Goal: Complete application form: Complete application form

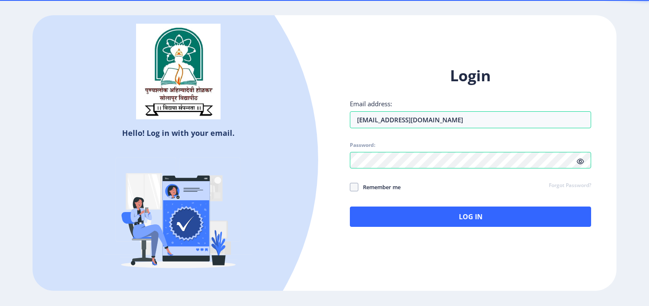
click at [582, 162] on icon at bounding box center [580, 161] width 7 height 6
click at [353, 188] on span at bounding box center [354, 187] width 8 height 8
click at [350, 187] on input "Remember me" at bounding box center [350, 187] width 0 height 0
checkbox input "true"
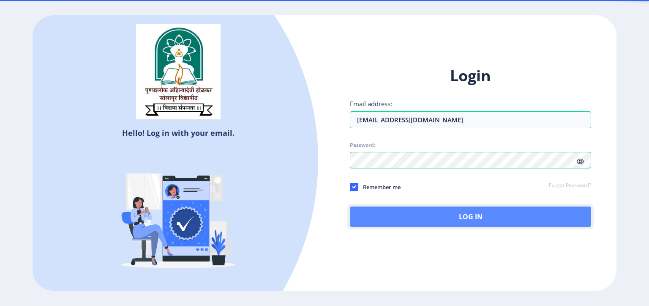
click at [437, 216] on button "Log In" at bounding box center [470, 216] width 241 height 20
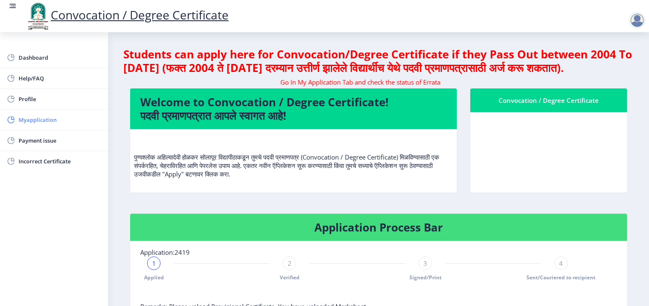
click at [51, 121] on span "Myapplication" at bounding box center [60, 120] width 83 height 10
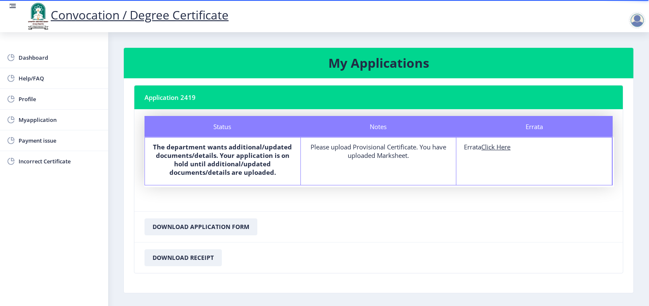
click at [502, 148] on u "Click Here" at bounding box center [495, 146] width 29 height 8
select select
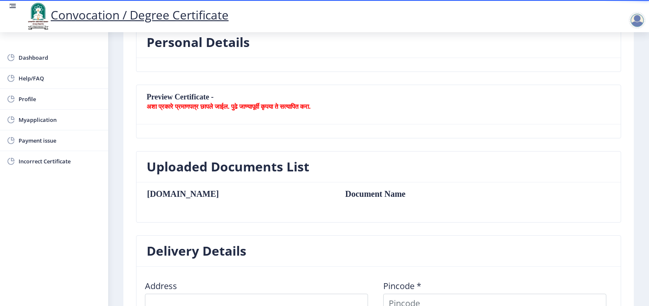
scroll to position [247, 0]
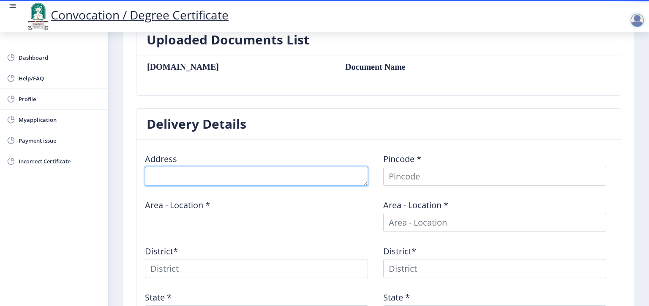
click at [193, 179] on textarea at bounding box center [256, 176] width 223 height 19
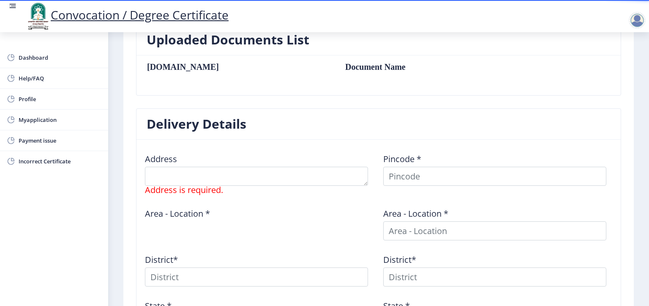
click at [313, 151] on div "Address Address is required." at bounding box center [259, 170] width 238 height 48
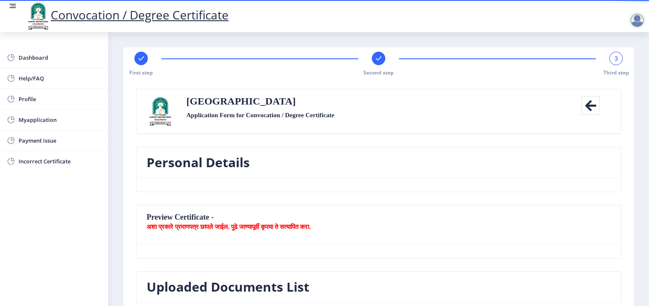
click at [590, 105] on icon at bounding box center [590, 105] width 19 height 19
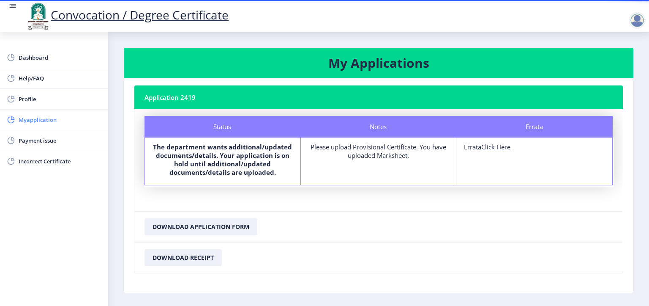
click at [31, 119] on span "Myapplication" at bounding box center [60, 120] width 83 height 10
click at [377, 151] on div "Please upload Provisional Certificate. You have uploaded Marksheet." at bounding box center [379, 150] width 140 height 17
click at [499, 149] on u "Click Here" at bounding box center [495, 146] width 29 height 8
select select
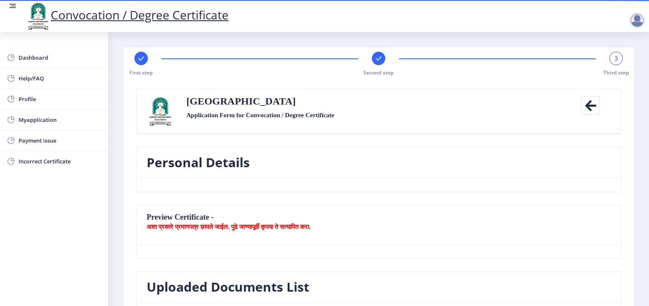
click at [380, 58] on rect at bounding box center [378, 58] width 8 height 8
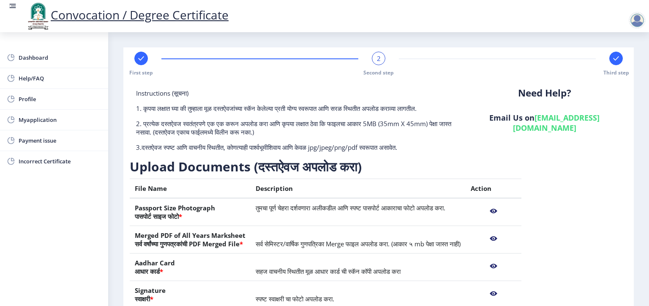
scroll to position [117, 0]
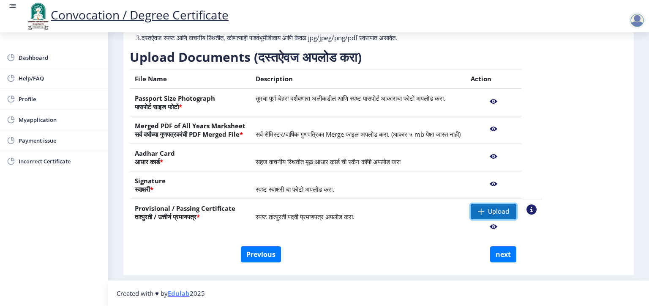
click at [509, 211] on span "Upload" at bounding box center [498, 211] width 21 height 8
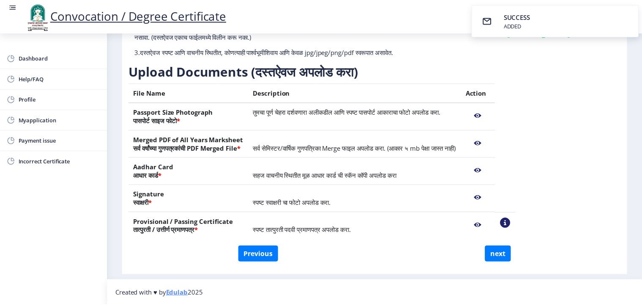
scroll to position [103, 0]
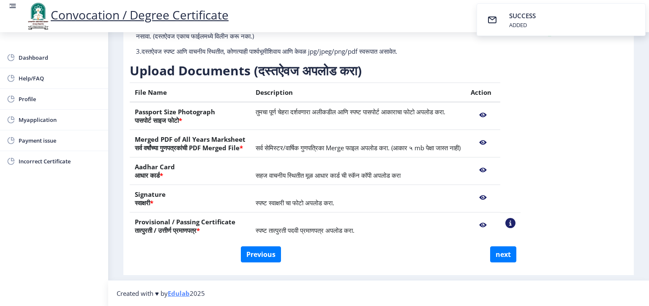
click at [495, 225] on nb-action at bounding box center [483, 224] width 25 height 15
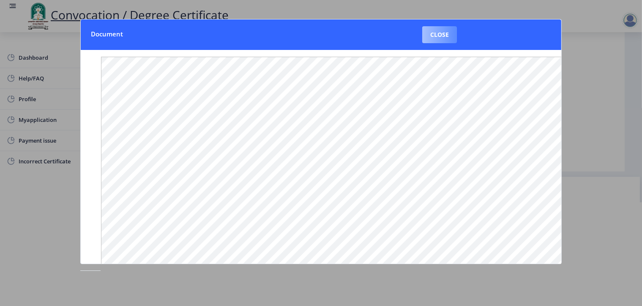
click at [448, 33] on button "Close" at bounding box center [439, 34] width 35 height 17
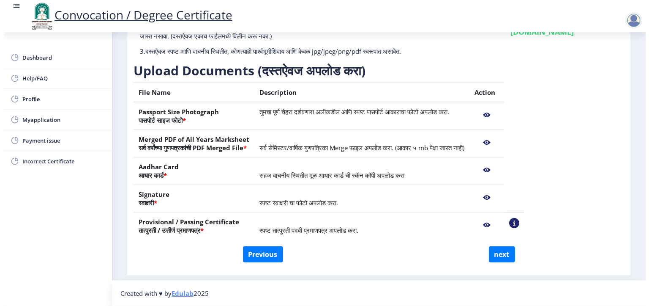
scroll to position [21, 0]
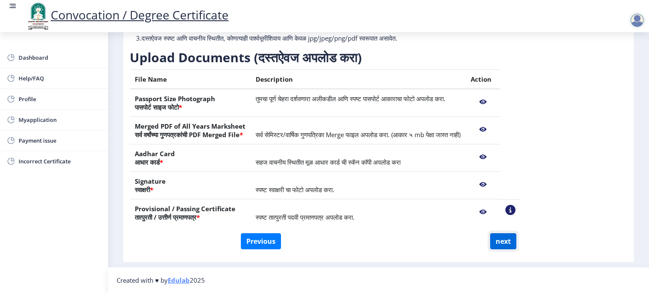
click at [500, 237] on button "next" at bounding box center [503, 241] width 26 height 16
select select
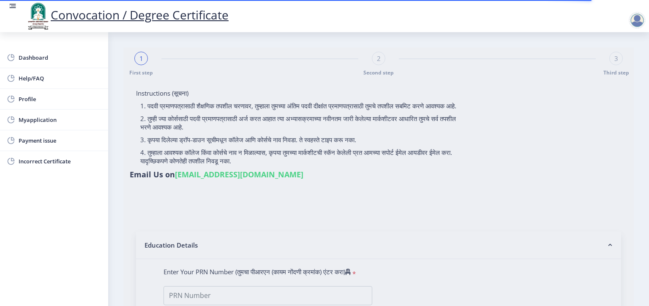
type input "[PERSON_NAME]"
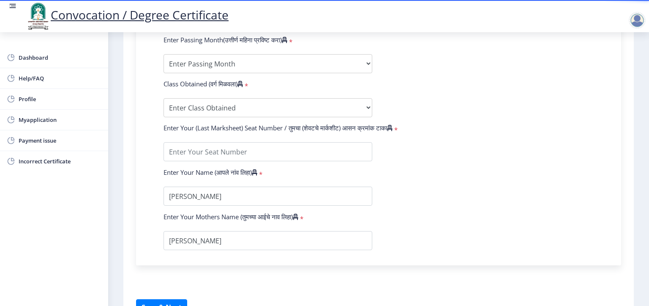
scroll to position [85, 0]
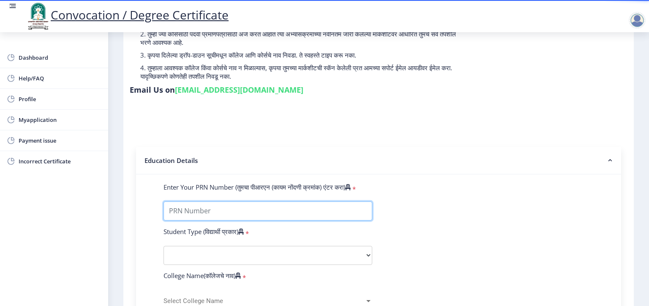
click at [186, 211] on input "Enter Your PRN Number (तुमचा पीआरएन (कायम नोंदणी क्रमांक) एंटर करा)" at bounding box center [268, 210] width 209 height 19
type input "2016032500202541"
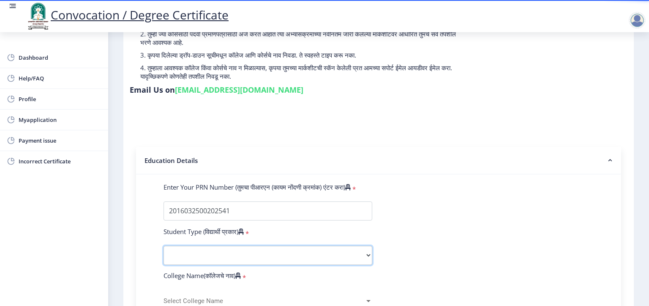
click at [243, 253] on select "Select Student Type Regular External" at bounding box center [268, 255] width 209 height 19
select select "Regular"
click at [164, 246] on select "Select Student Type Regular External" at bounding box center [268, 255] width 209 height 19
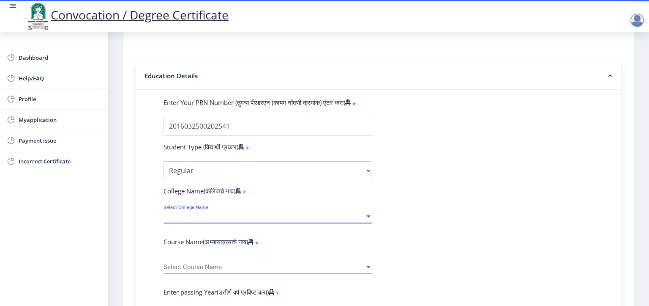
click at [365, 213] on div at bounding box center [369, 216] width 8 height 7
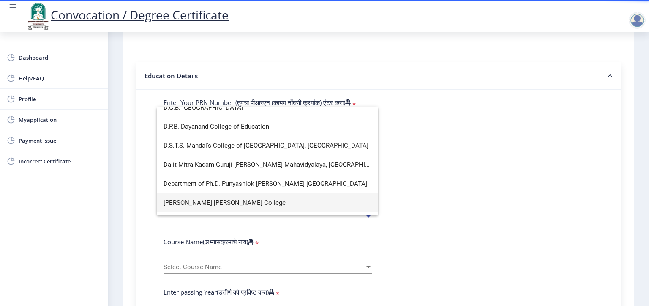
scroll to position [507, 0]
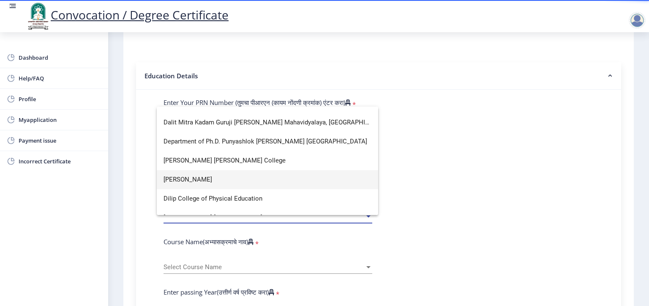
click at [242, 180] on span "[PERSON_NAME]" at bounding box center [268, 179] width 208 height 19
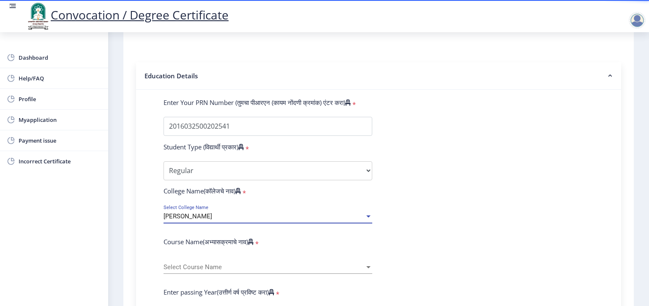
click at [194, 268] on div "Select Course Name Select Course Name" at bounding box center [268, 269] width 209 height 26
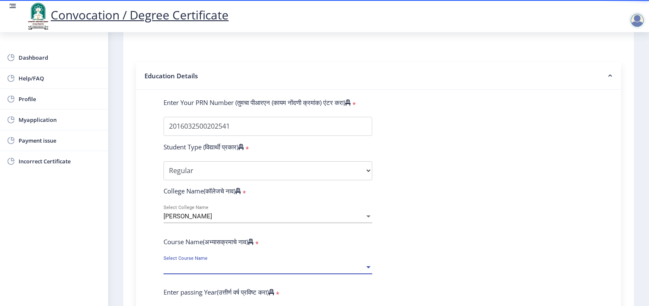
click at [197, 263] on span "Select Course Name" at bounding box center [264, 266] width 201 height 7
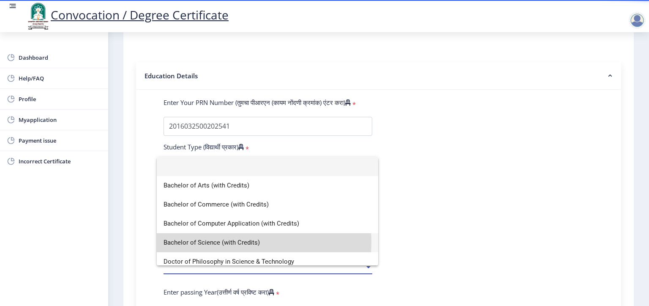
click at [253, 242] on span "Bachelor of Science (with Credits)" at bounding box center [268, 242] width 208 height 19
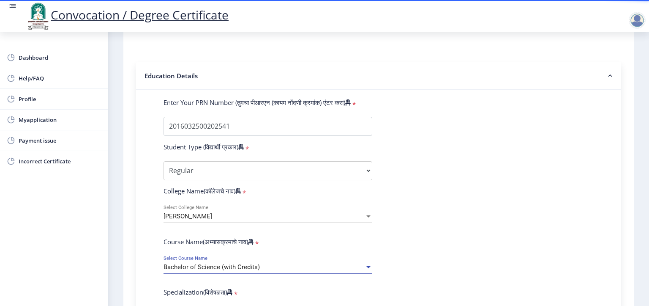
scroll to position [254, 0]
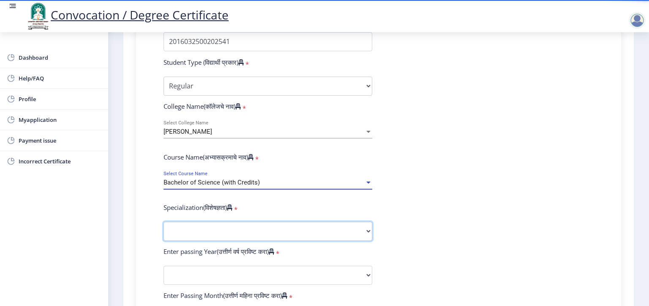
click at [217, 224] on select "Specialization Botany Chemistry Computer Science Electronics Geology Mathematic…" at bounding box center [268, 230] width 209 height 19
select select "Chemistry"
click at [164, 221] on select "Specialization Botany Chemistry Computer Science Electronics Geology Mathematic…" at bounding box center [268, 230] width 209 height 19
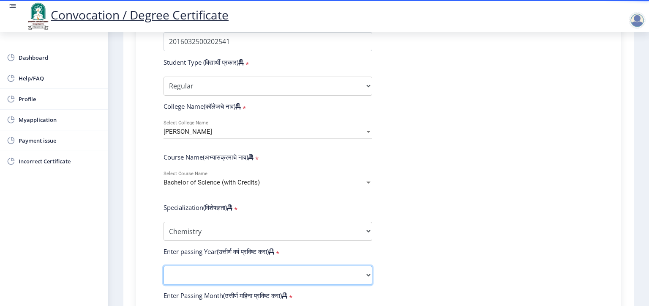
click at [218, 271] on select "2025 2024 2023 2022 2021 2020 2019 2018 2017 2016 2015 2014 2013 2012 2011 2010…" at bounding box center [268, 274] width 209 height 19
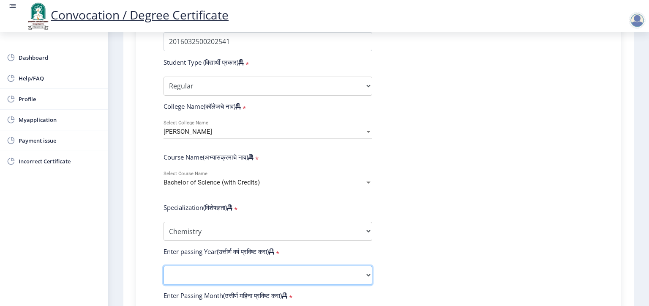
select select "2019"
click at [164, 265] on select "2025 2024 2023 2022 2021 2020 2019 2018 2017 2016 2015 2014 2013 2012 2011 2010…" at bounding box center [268, 274] width 209 height 19
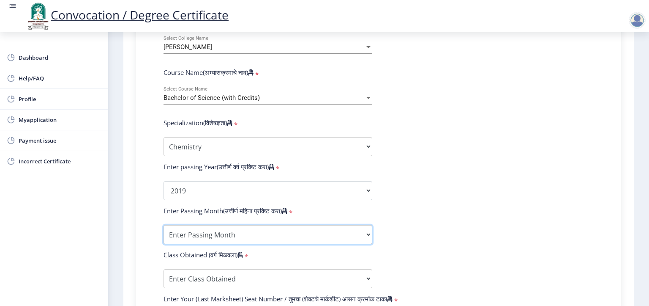
click at [215, 229] on select "Enter Passing Month March April May October November December" at bounding box center [268, 234] width 209 height 19
select select "May"
click at [164, 225] on select "Enter Passing Month March April May October November December" at bounding box center [268, 234] width 209 height 19
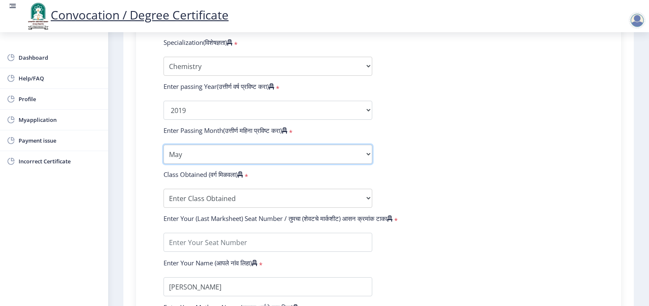
scroll to position [423, 0]
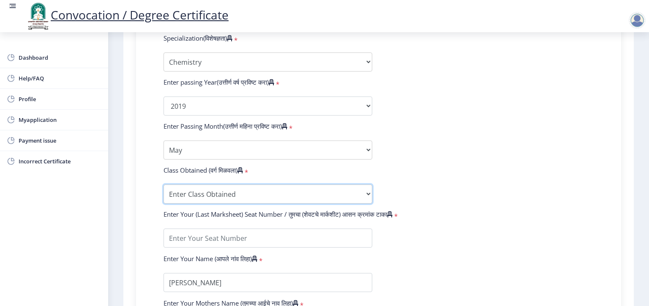
click at [216, 187] on select "Enter Class Obtained FIRST CLASS WITH DISTINCTION FIRST CLASS HIGHER SECOND CLA…" at bounding box center [268, 193] width 209 height 19
select select "Grade A+"
click at [164, 184] on select "Enter Class Obtained FIRST CLASS WITH DISTINCTION FIRST CLASS HIGHER SECOND CLA…" at bounding box center [268, 193] width 209 height 19
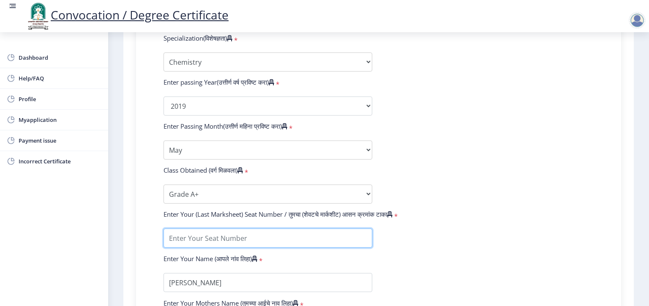
click at [211, 236] on input "textarea" at bounding box center [268, 237] width 209 height 19
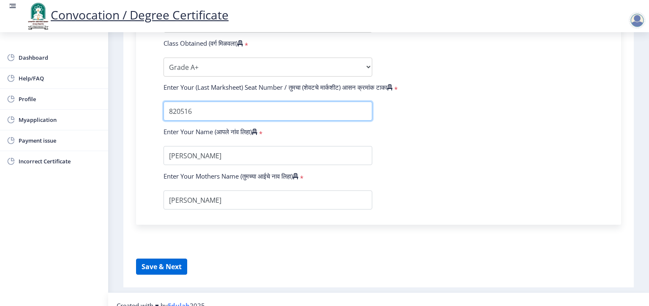
type input "820516"
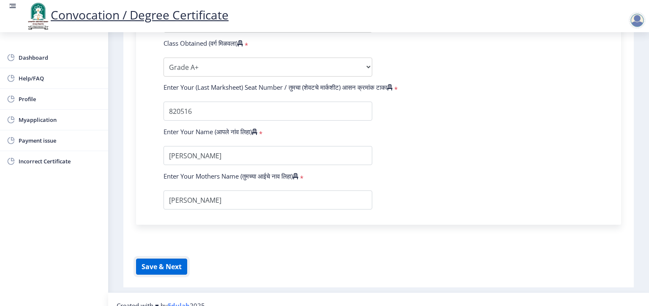
click at [172, 258] on button "Save & Next" at bounding box center [161, 266] width 51 height 16
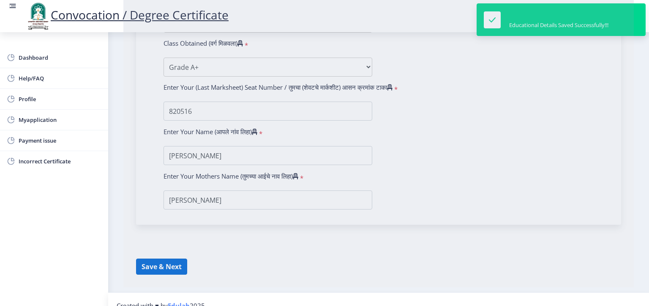
select select
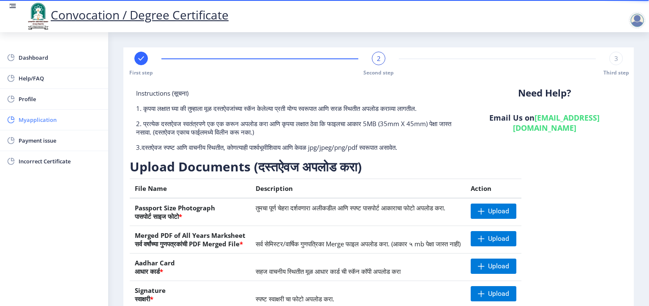
click at [44, 119] on span "Myapplication" at bounding box center [60, 120] width 83 height 10
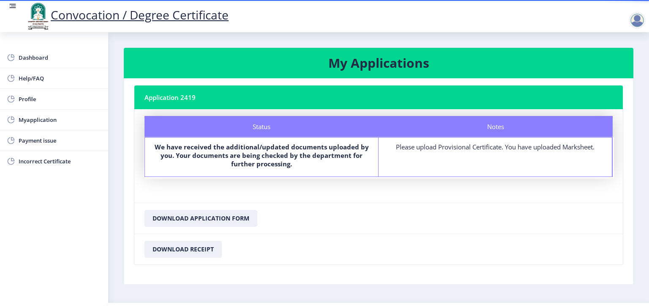
click at [526, 149] on div "Please upload Provisional Certificate. You have uploaded Marksheet." at bounding box center [495, 146] width 218 height 8
drag, startPoint x: 462, startPoint y: 189, endPoint x: 472, endPoint y: 190, distance: 10.2
click at [462, 189] on nb-card-body "Status Notes Status We have received the additional/updated documents uploaded …" at bounding box center [378, 155] width 489 height 93
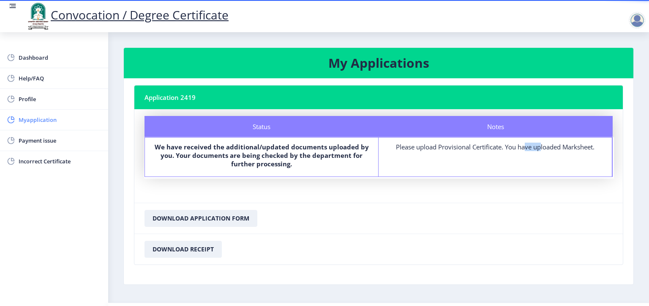
click at [48, 122] on span "Myapplication" at bounding box center [60, 120] width 83 height 10
click at [33, 117] on span "Myapplication" at bounding box center [60, 120] width 83 height 10
click at [20, 97] on span "Profile" at bounding box center [60, 99] width 83 height 10
select select
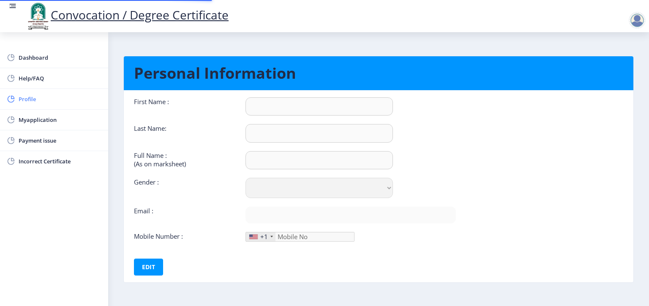
type input "RAHUL"
type input "[PERSON_NAME]"
select select "[DEMOGRAPHIC_DATA]"
type input "[EMAIL_ADDRESS][DOMAIN_NAME]"
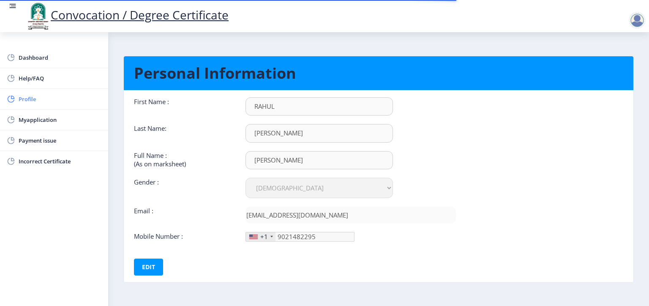
type input "[PHONE_NUMBER]"
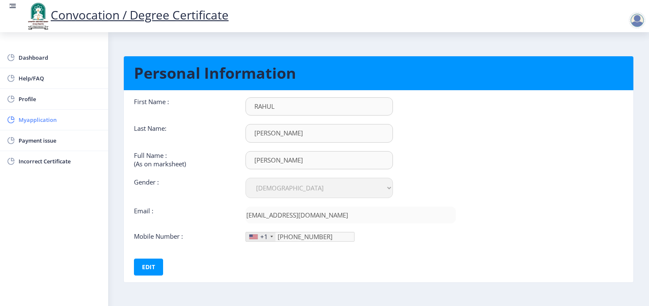
click at [37, 120] on span "Myapplication" at bounding box center [60, 120] width 83 height 10
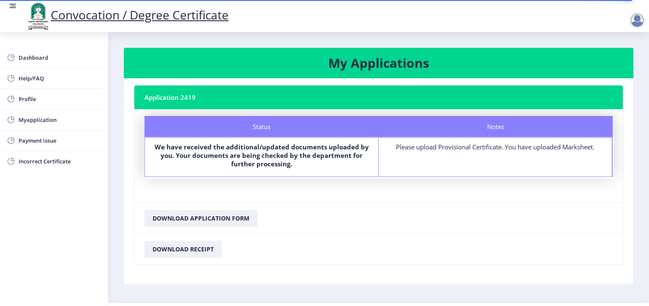
click at [502, 146] on div "Please upload Provisional Certificate. You have uploaded Marksheet." at bounding box center [495, 146] width 218 height 8
click at [38, 59] on span "Dashboard" at bounding box center [60, 57] width 83 height 10
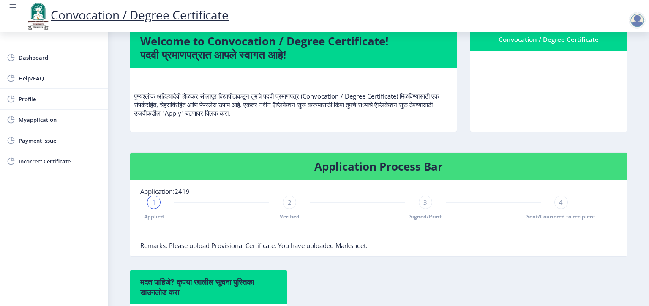
scroll to position [135, 0]
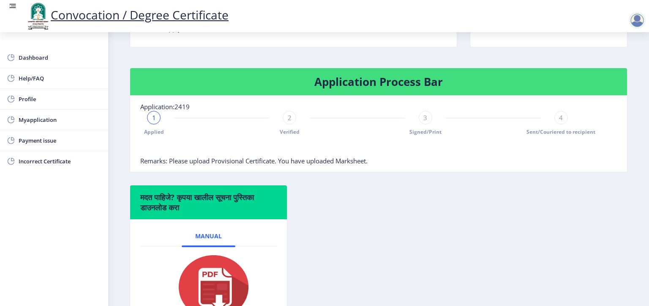
click at [560, 124] on div "4" at bounding box center [561, 118] width 14 height 14
click at [423, 122] on span "3" at bounding box center [425, 117] width 4 height 8
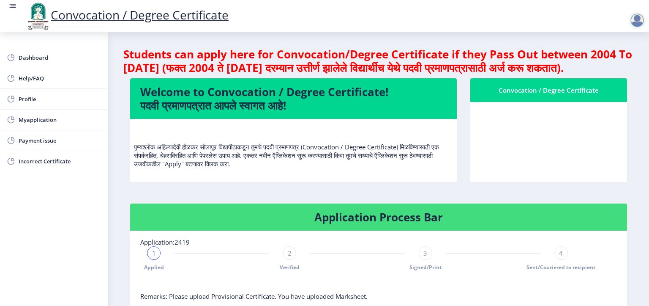
click at [635, 16] on div at bounding box center [637, 20] width 17 height 17
click at [614, 68] on span "Log out" at bounding box center [615, 66] width 54 height 10
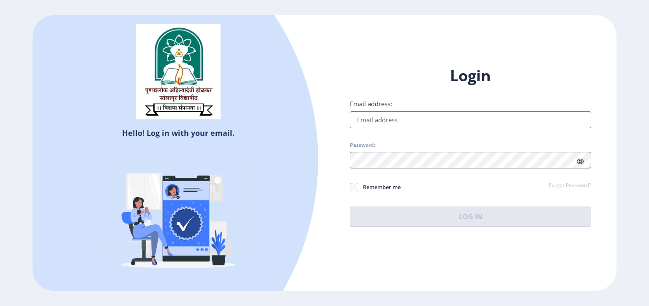
click at [370, 120] on input "Email address:" at bounding box center [470, 119] width 241 height 17
type input "[EMAIL_ADDRESS][DOMAIN_NAME]"
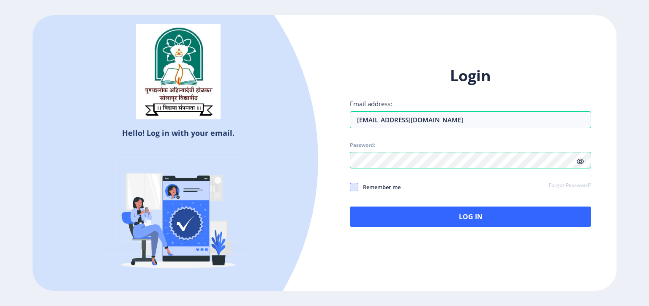
click at [355, 186] on span at bounding box center [354, 187] width 8 height 8
click at [350, 187] on input "Remember me" at bounding box center [350, 187] width 0 height 0
checkbox input "true"
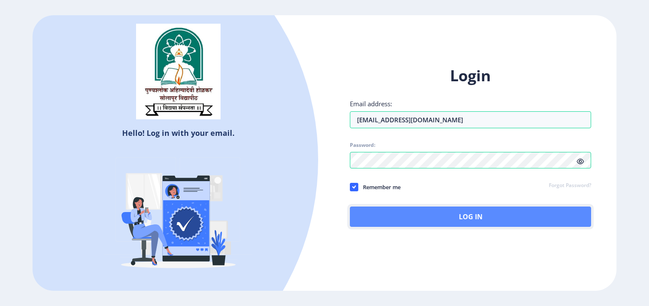
click at [421, 220] on button "Log In" at bounding box center [470, 216] width 241 height 20
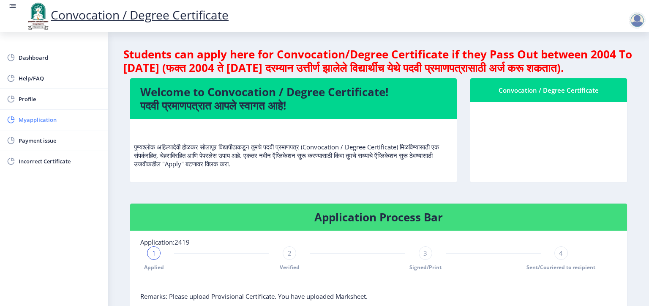
click at [40, 120] on span "Myapplication" at bounding box center [60, 120] width 83 height 10
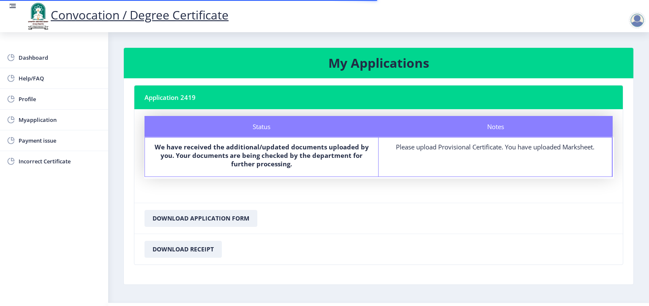
click at [497, 147] on div "Please upload Provisional Certificate. You have uploaded Marksheet." at bounding box center [495, 146] width 218 height 8
click at [483, 162] on div "Notes Please upload Provisional Certificate. You have uploaded Marksheet." at bounding box center [496, 156] width 234 height 39
click at [482, 145] on div "Please upload Provisional Certificate. You have uploaded Marksheet." at bounding box center [495, 146] width 218 height 8
click at [481, 145] on div "Please upload Provisional Certificate. You have uploaded Marksheet." at bounding box center [495, 146] width 218 height 8
click at [459, 200] on nb-card-body "Status Notes Status We have received the additional/updated documents uploaded …" at bounding box center [378, 155] width 489 height 93
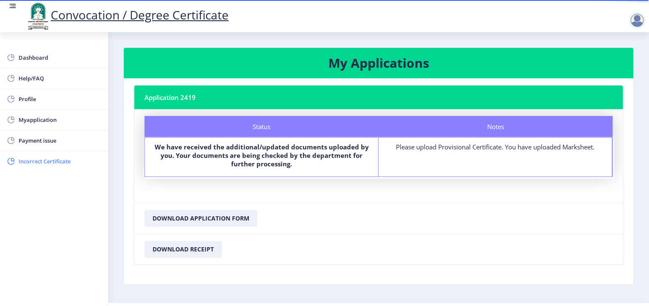
click at [45, 165] on span "Incorrect Certificate" at bounding box center [60, 161] width 83 height 10
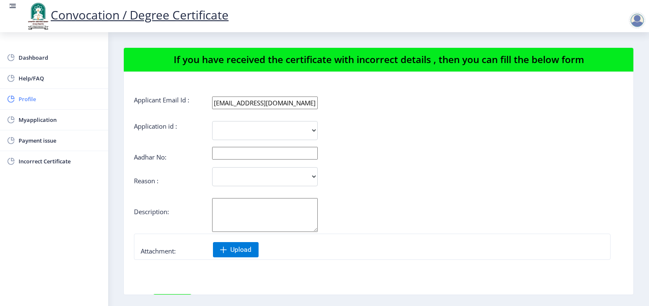
click at [30, 102] on span "Profile" at bounding box center [60, 99] width 83 height 10
select select
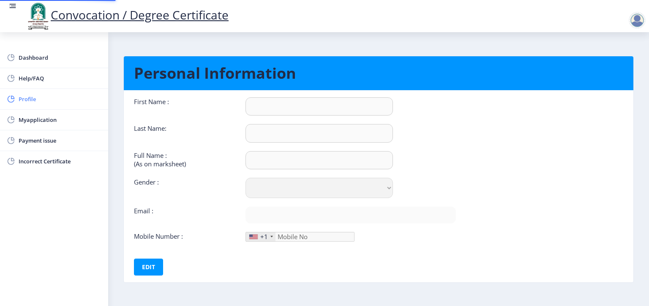
type input "RAHUL"
type input "[PERSON_NAME]"
select select "[DEMOGRAPHIC_DATA]"
type input "[EMAIL_ADDRESS][DOMAIN_NAME]"
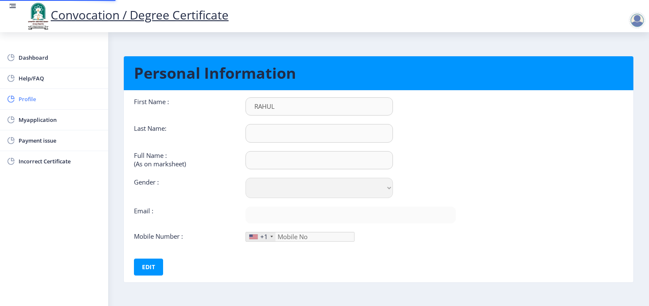
type input "9021482295"
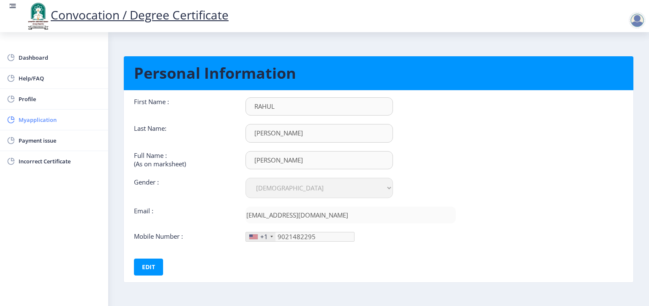
click at [35, 120] on span "Myapplication" at bounding box center [60, 120] width 83 height 10
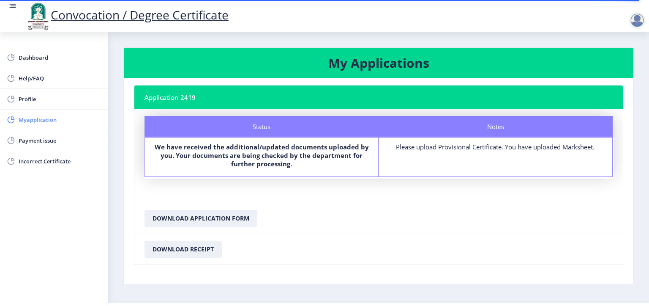
click at [30, 121] on span "Myapplication" at bounding box center [60, 120] width 83 height 10
click at [38, 57] on span "Dashboard" at bounding box center [60, 57] width 83 height 10
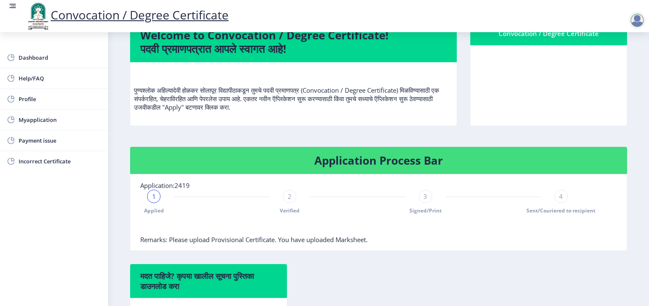
scroll to position [127, 0]
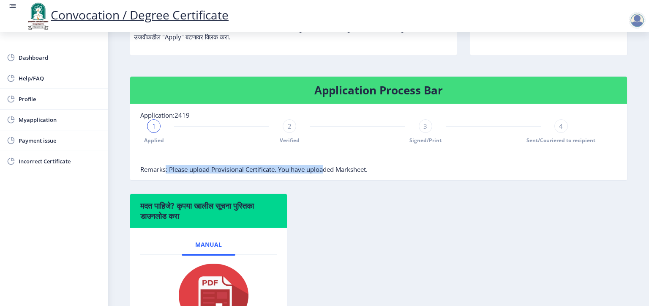
drag, startPoint x: 167, startPoint y: 180, endPoint x: 330, endPoint y: 183, distance: 163.2
click at [330, 173] on span "Remarks: Please upload Provisional Certificate. You have uploaded Marksheet." at bounding box center [253, 169] width 227 height 8
click at [353, 217] on div "मदत पाहिजे? कृपया खालील सूचना पुस्तिका डाउनलोड करा Manual" at bounding box center [378, 274] width 511 height 162
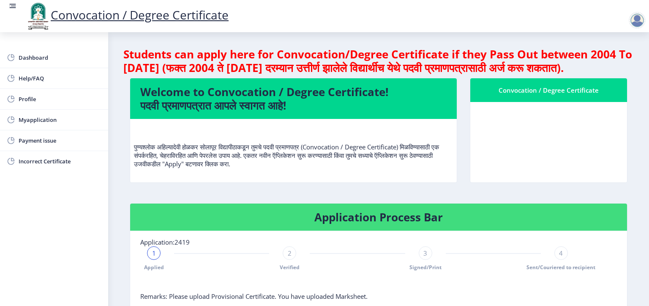
click at [529, 95] on div "Convocation / Degree Certificate" at bounding box center [549, 90] width 137 height 10
click at [20, 119] on span "Myapplication" at bounding box center [60, 120] width 83 height 10
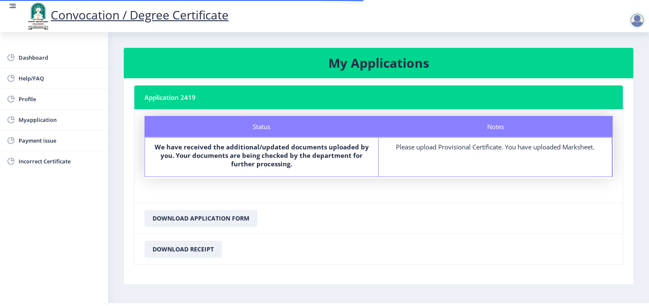
click at [491, 148] on div "Please upload Provisional Certificate. You have uploaded Marksheet." at bounding box center [495, 146] width 218 height 8
click at [42, 143] on span "Payment issue" at bounding box center [60, 140] width 83 height 10
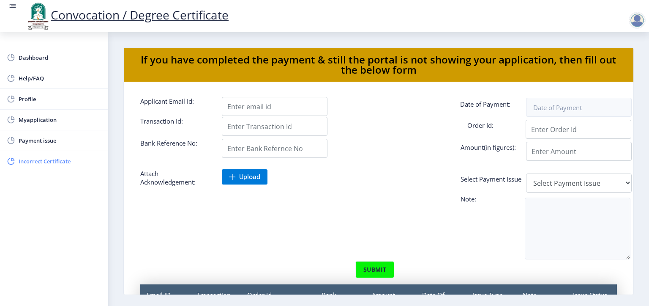
click at [43, 163] on span "Incorrect Certificate" at bounding box center [60, 161] width 83 height 10
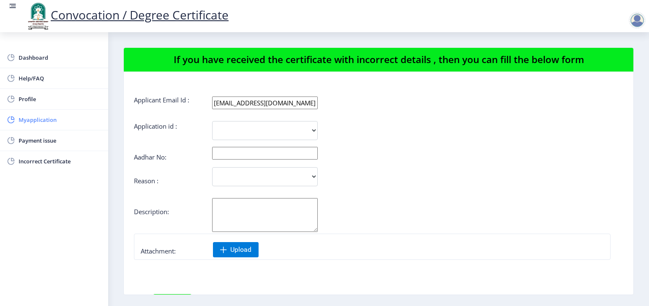
click at [37, 118] on span "Myapplication" at bounding box center [60, 120] width 83 height 10
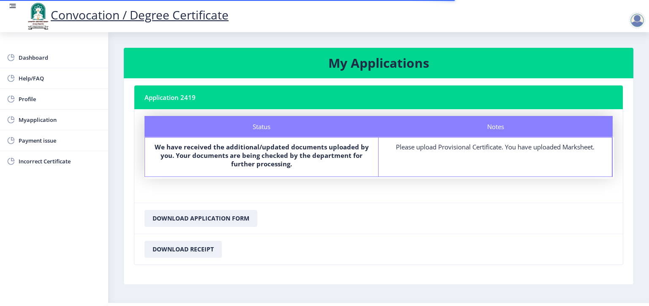
click at [474, 149] on div "Please upload Provisional Certificate. You have uploaded Marksheet." at bounding box center [495, 146] width 218 height 8
click at [474, 148] on div "Please upload Provisional Certificate. You have uploaded Marksheet." at bounding box center [495, 146] width 218 height 8
click at [473, 148] on div "Please upload Provisional Certificate. You have uploaded Marksheet." at bounding box center [495, 146] width 218 height 8
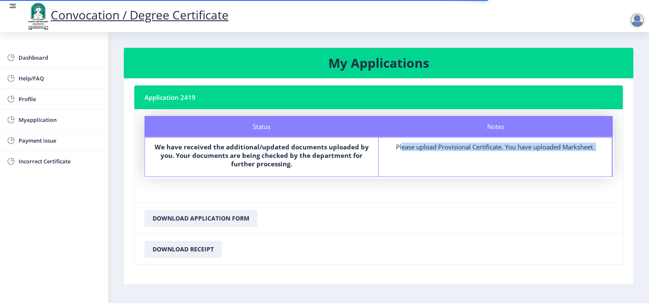
click at [473, 148] on div "Please upload Provisional Certificate. You have uploaded Marksheet." at bounding box center [495, 146] width 218 height 8
click at [472, 161] on div "Notes Please upload Provisional Certificate. You have uploaded Marksheet." at bounding box center [496, 156] width 234 height 39
click at [433, 170] on div "Notes Please upload Provisional Certificate. You have uploaded Marksheet." at bounding box center [496, 156] width 234 height 39
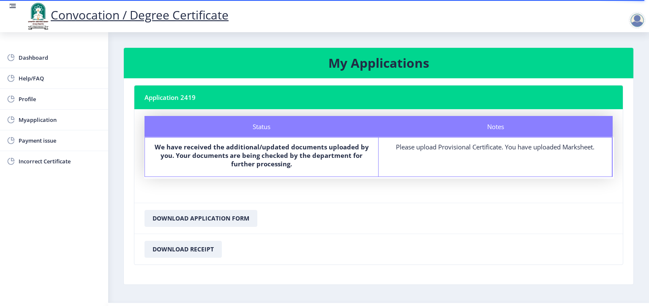
click at [637, 19] on div at bounding box center [637, 20] width 17 height 17
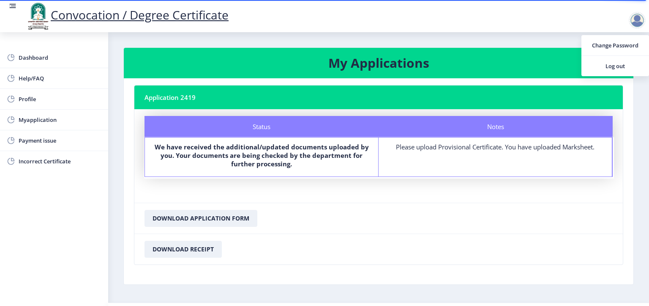
click at [502, 48] on nb-card-header "My Applications" at bounding box center [379, 63] width 510 height 30
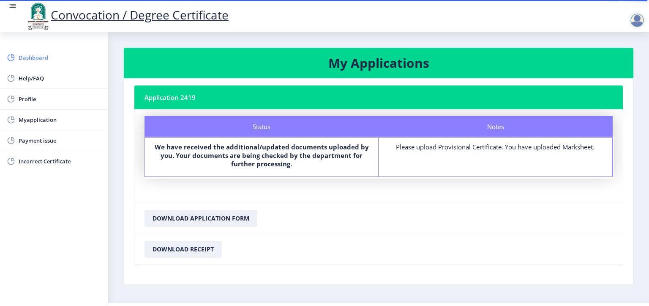
click at [36, 58] on span "Dashboard" at bounding box center [60, 57] width 83 height 10
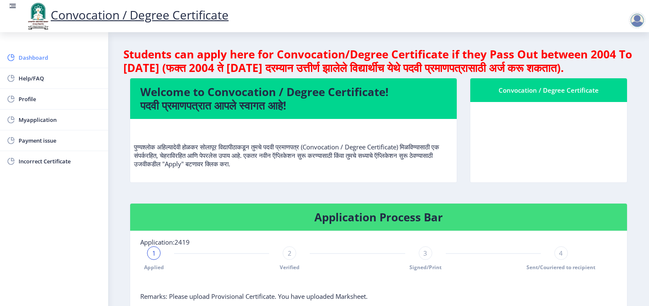
click at [22, 55] on span "Dashboard" at bounding box center [60, 57] width 83 height 10
click at [11, 8] on g at bounding box center [12, 6] width 8 height 8
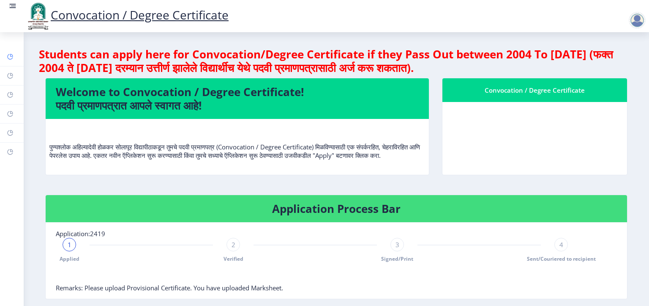
click at [13, 57] on rect at bounding box center [10, 56] width 7 height 7
click at [641, 19] on div at bounding box center [637, 20] width 17 height 17
click at [615, 65] on span "Log out" at bounding box center [615, 66] width 54 height 10
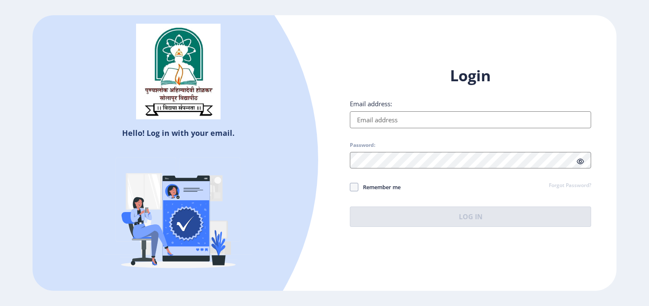
click at [377, 127] on input "Email address:" at bounding box center [470, 119] width 241 height 17
type input "[EMAIL_ADDRESS][DOMAIN_NAME]"
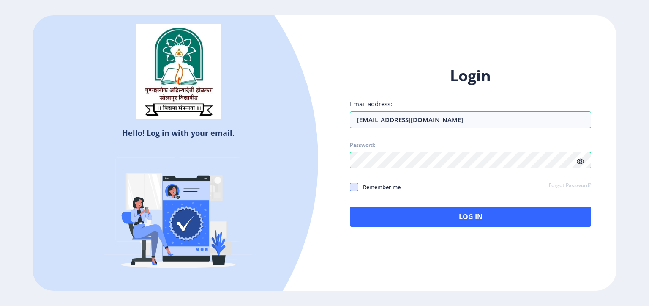
click at [356, 185] on span at bounding box center [354, 187] width 8 height 8
click at [350, 187] on input "Remember me" at bounding box center [350, 187] width 0 height 0
checkbox input "true"
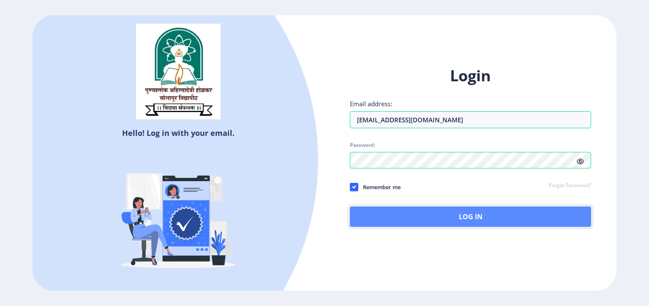
click at [456, 217] on button "Log In" at bounding box center [470, 216] width 241 height 20
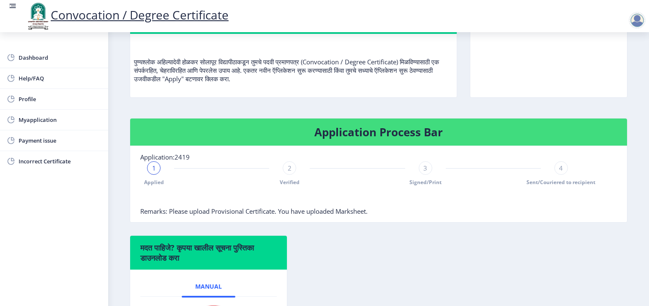
scroll to position [127, 0]
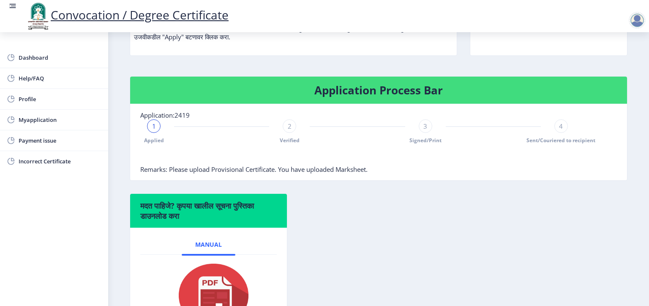
click at [156, 130] on span "1" at bounding box center [154, 126] width 4 height 8
click at [288, 130] on span "2" at bounding box center [290, 126] width 4 height 8
click at [423, 130] on span "3" at bounding box center [425, 126] width 4 height 8
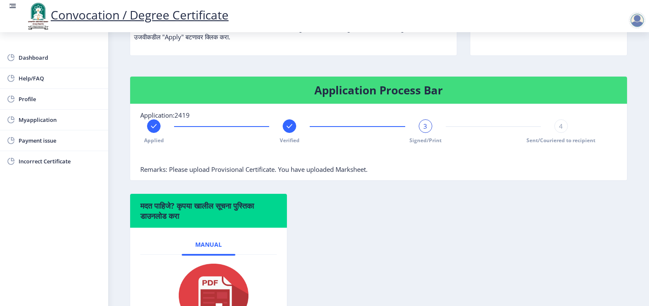
click at [554, 133] on div "4" at bounding box center [561, 126] width 14 height 14
click at [561, 133] on div "4" at bounding box center [561, 126] width 14 height 14
click at [560, 130] on span "4" at bounding box center [561, 126] width 4 height 8
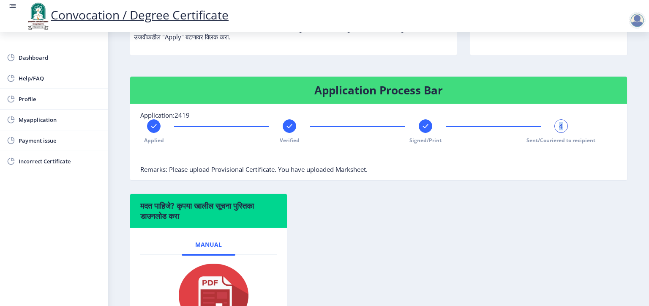
scroll to position [220, 0]
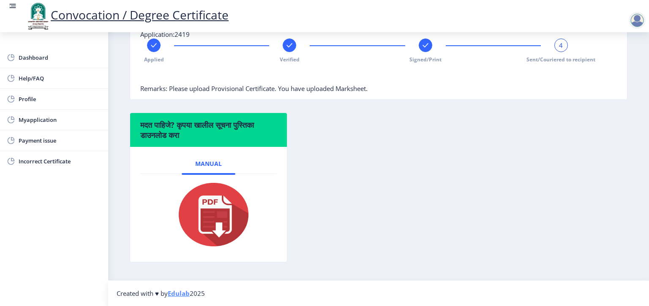
click at [426, 172] on div "मदत पाहिजे? कृपया खालील सूचना पुस्तिका डाउनलोड करा Manual" at bounding box center [378, 193] width 511 height 162
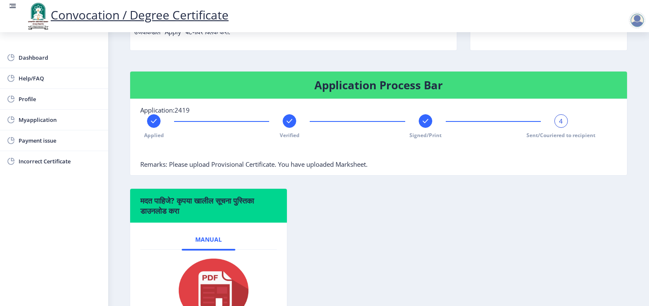
scroll to position [0, 0]
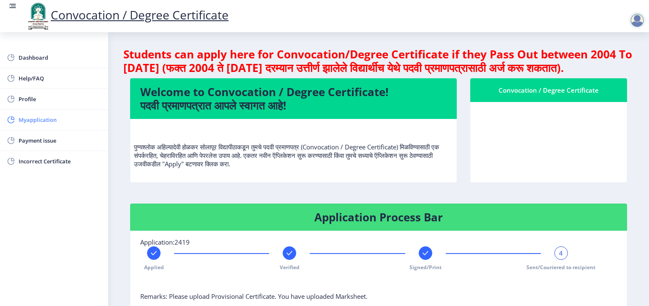
click at [31, 121] on span "Myapplication" at bounding box center [60, 120] width 83 height 10
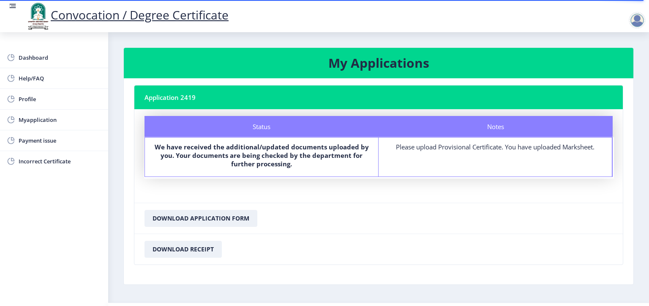
drag, startPoint x: 385, startPoint y: 147, endPoint x: 396, endPoint y: 146, distance: 11.4
click at [386, 147] on div "Please upload Provisional Certificate. You have uploaded Marksheet." at bounding box center [495, 146] width 218 height 8
click at [397, 146] on div "Please upload Provisional Certificate. You have uploaded Marksheet." at bounding box center [495, 146] width 218 height 8
click at [398, 146] on div "Please upload Provisional Certificate. You have uploaded Marksheet." at bounding box center [495, 146] width 218 height 8
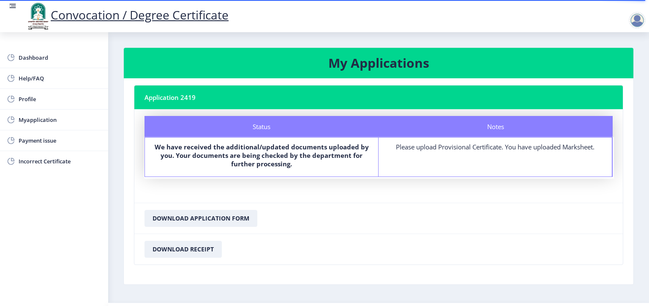
click at [470, 183] on nb-card-body "Status Notes Status We have received the additional/updated documents uploaded …" at bounding box center [378, 155] width 489 height 93
click at [32, 100] on span "Profile" at bounding box center [60, 99] width 83 height 10
select select
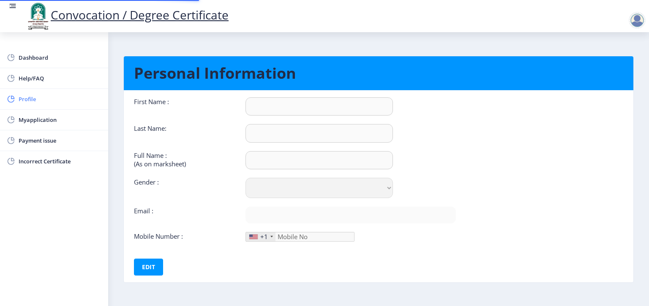
type input "RAHUL"
type input "[PERSON_NAME]"
select select "[DEMOGRAPHIC_DATA]"
type input "[EMAIL_ADDRESS][DOMAIN_NAME]"
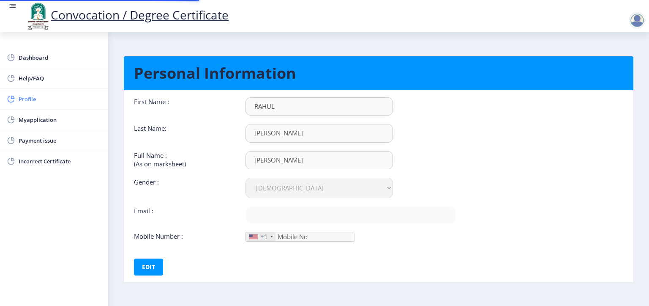
type input "9021482295"
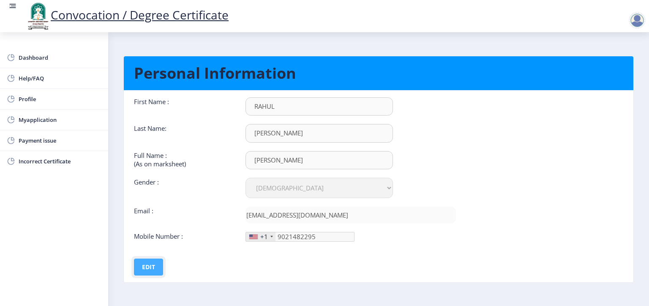
click at [156, 263] on button "Edit" at bounding box center [148, 266] width 29 height 17
click at [270, 235] on div at bounding box center [271, 236] width 3 height 2
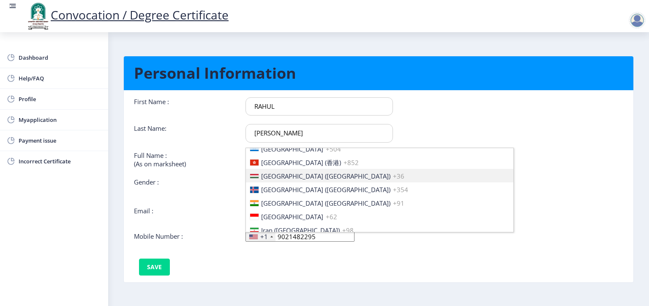
scroll to position [1310, 0]
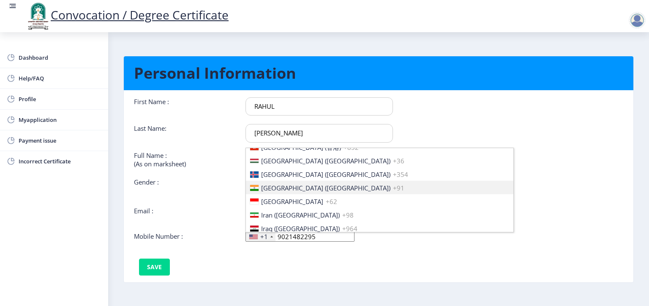
click at [271, 186] on span "[GEOGRAPHIC_DATA] ([GEOGRAPHIC_DATA])" at bounding box center [325, 187] width 129 height 8
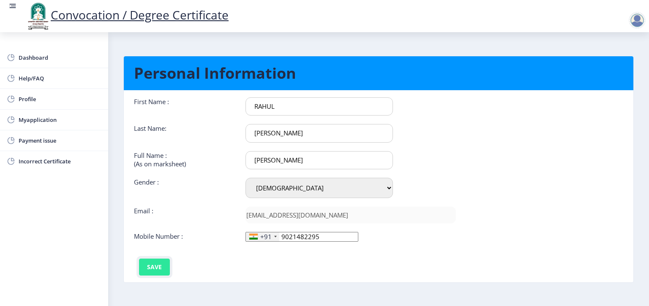
click at [151, 268] on button "Save" at bounding box center [154, 266] width 31 height 17
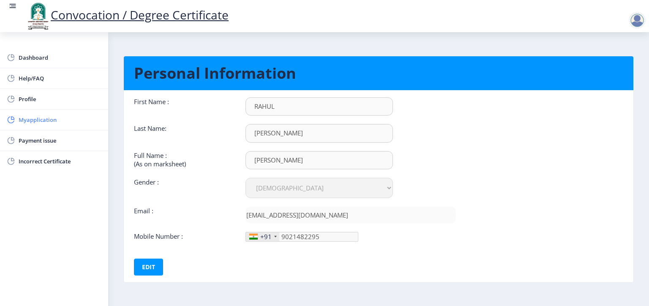
click at [38, 121] on span "Myapplication" at bounding box center [60, 120] width 83 height 10
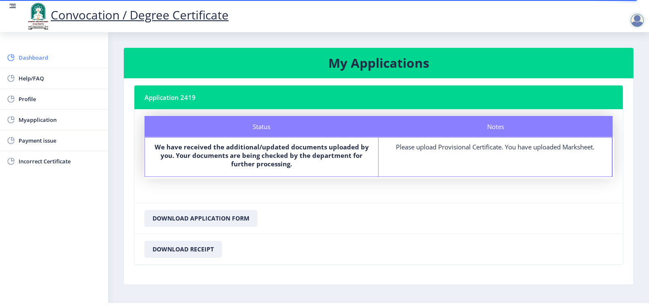
click at [34, 57] on span "Dashboard" at bounding box center [60, 57] width 83 height 10
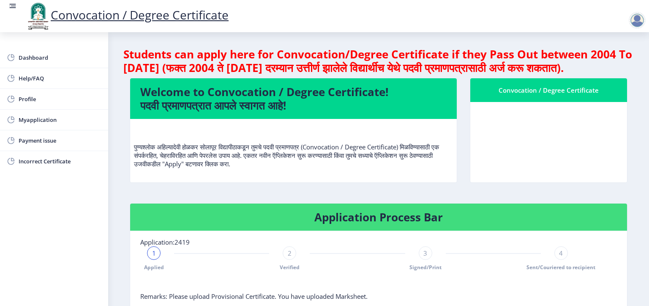
scroll to position [169, 0]
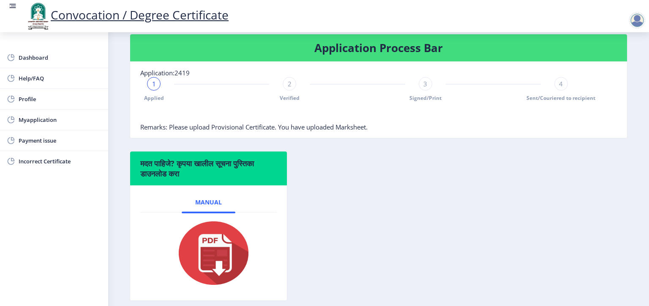
click at [175, 131] on span "Remarks: Please upload Provisional Certificate. You have uploaded Marksheet." at bounding box center [253, 127] width 227 height 8
click at [21, 77] on span "Help/FAQ" at bounding box center [60, 78] width 83 height 10
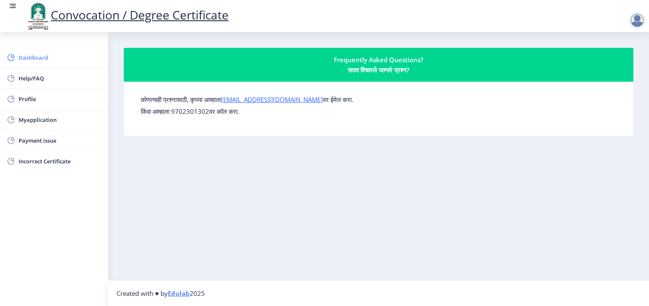
click at [41, 56] on span "Dashboard" at bounding box center [60, 57] width 83 height 10
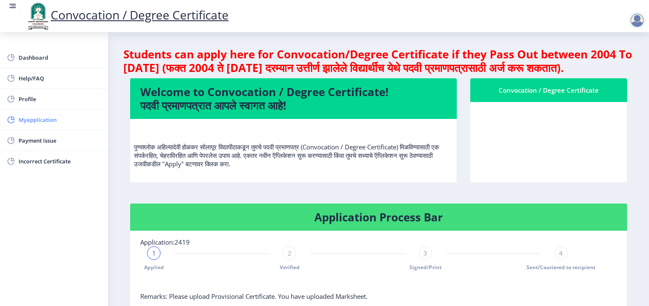
click at [36, 118] on span "Myapplication" at bounding box center [60, 120] width 83 height 10
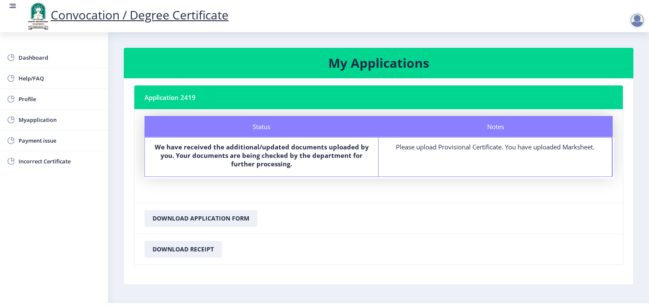
click at [643, 23] on div at bounding box center [637, 20] width 17 height 17
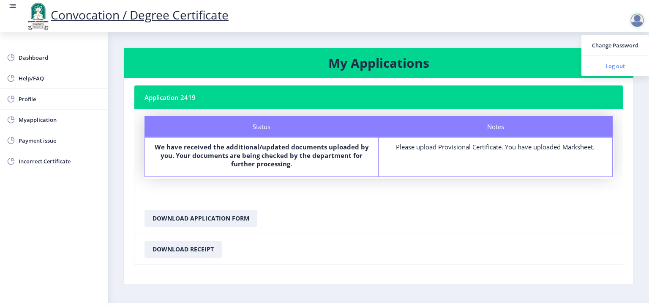
click at [609, 65] on span "Log out" at bounding box center [615, 66] width 54 height 10
